Goal: Ask a question: Seek information or help from site administrators or community

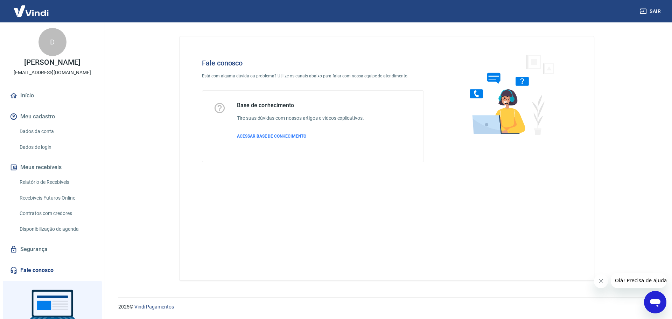
click at [259, 135] on span "ACESSAR BASE DE CONHECIMENTO" at bounding box center [271, 136] width 69 height 5
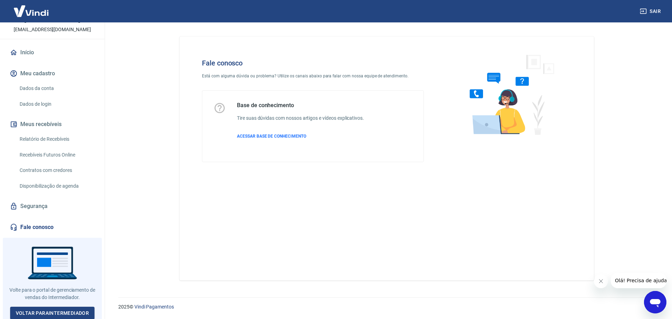
scroll to position [44, 0]
click at [51, 227] on link "Fale conosco" at bounding box center [52, 226] width 88 height 15
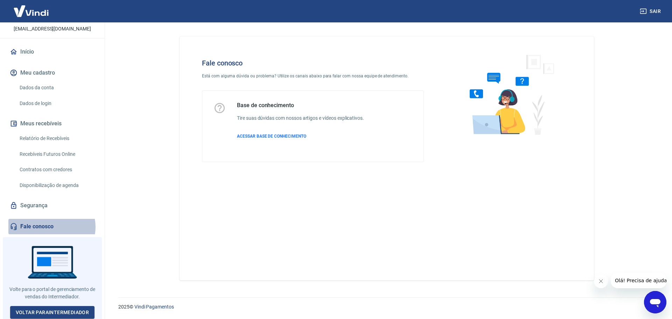
click at [51, 227] on link "Fale conosco" at bounding box center [52, 226] width 88 height 15
